Goal: Transaction & Acquisition: Download file/media

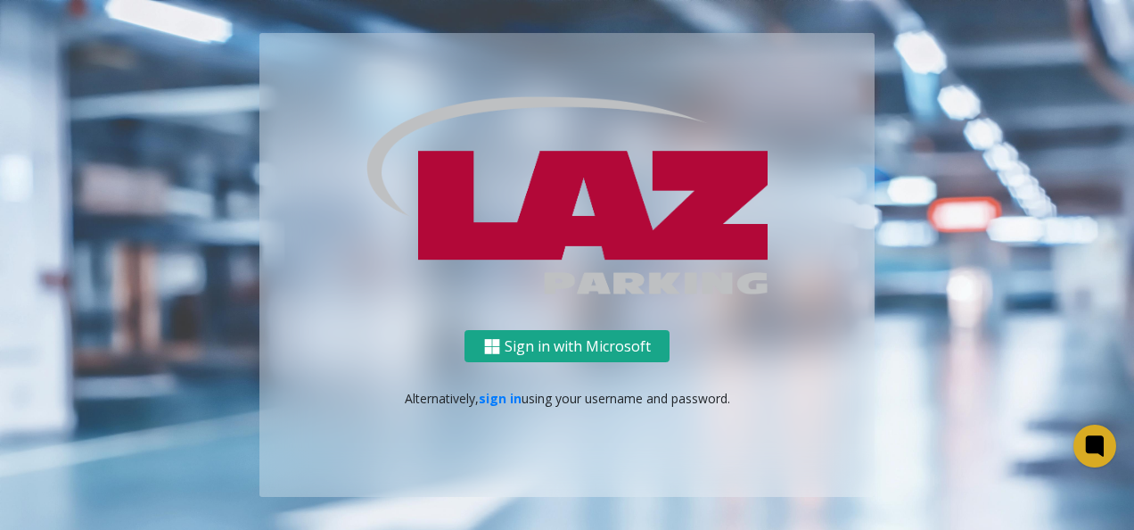
click at [553, 332] on button "Sign in with Microsoft" at bounding box center [566, 346] width 205 height 33
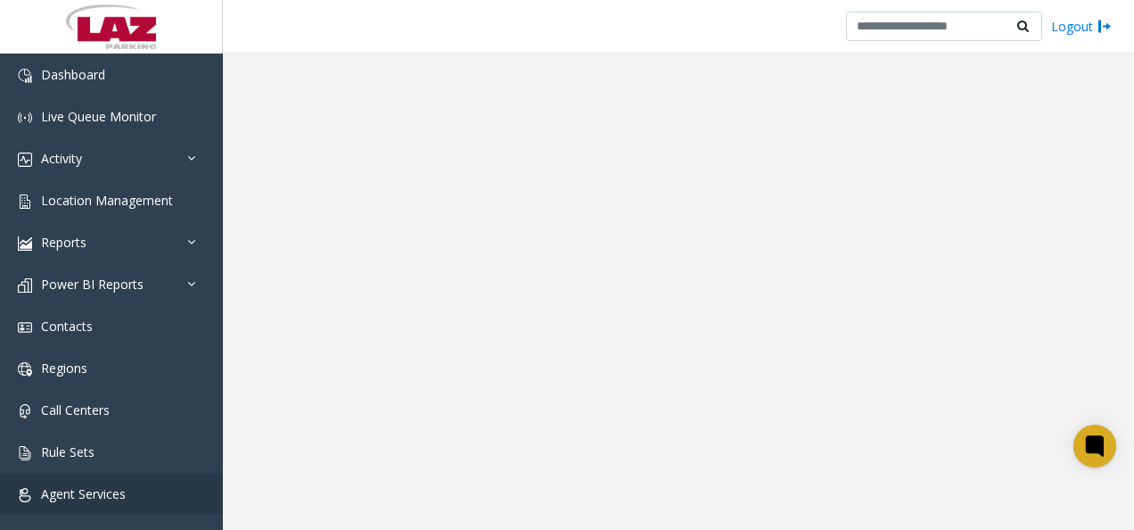
click at [94, 510] on link "Agent Services" at bounding box center [111, 493] width 223 height 42
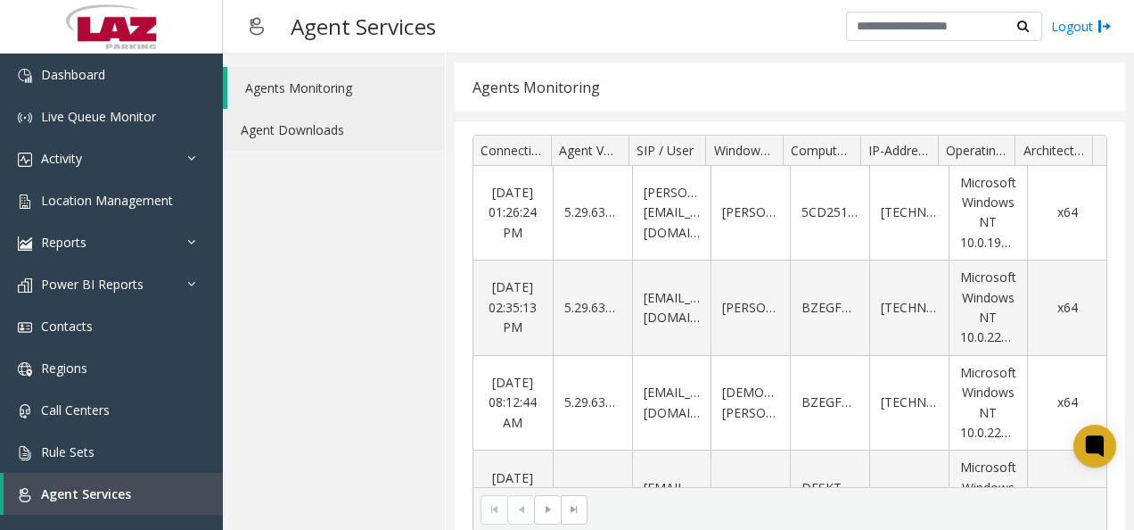
click at [341, 134] on link "Agent Downloads" at bounding box center [334, 130] width 222 height 42
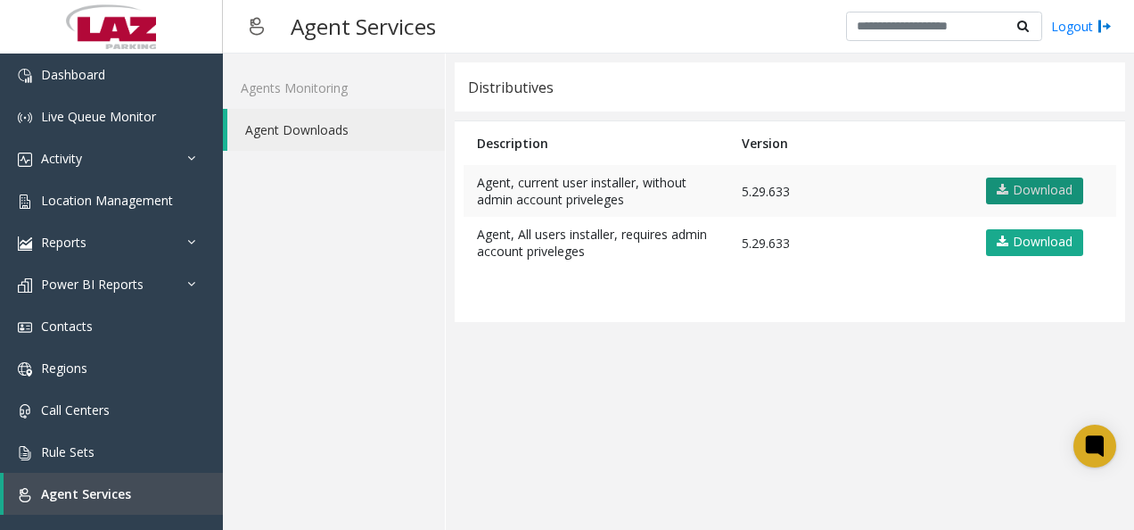
click at [1025, 186] on link "Download" at bounding box center [1034, 190] width 97 height 27
click at [1096, 21] on link "Logout" at bounding box center [1081, 26] width 61 height 19
